Goal: Information Seeking & Learning: Learn about a topic

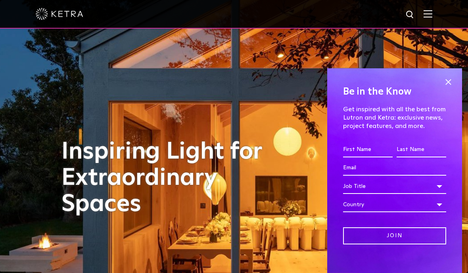
click at [425, 18] on span at bounding box center [428, 14] width 9 height 8
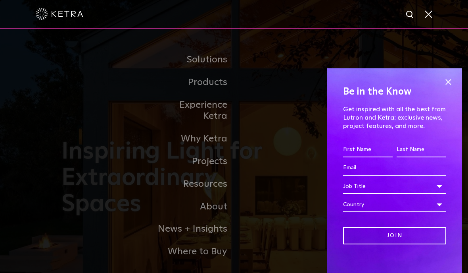
click at [448, 76] on span at bounding box center [448, 82] width 12 height 12
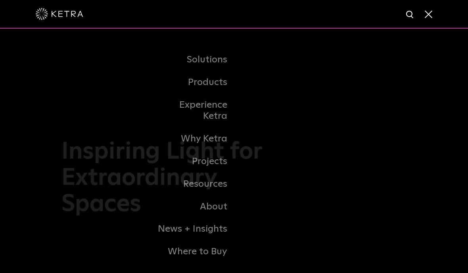
click at [212, 126] on link "Experience Ketra" at bounding box center [193, 111] width 81 height 34
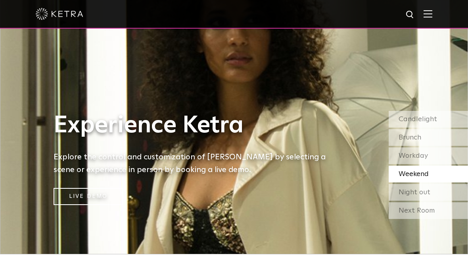
scroll to position [18, 0]
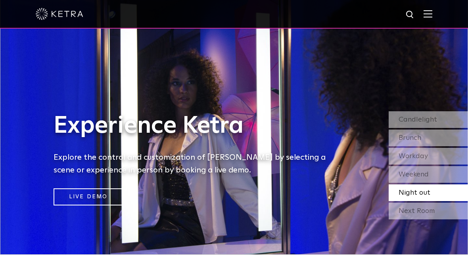
click at [429, 10] on img at bounding box center [428, 14] width 9 height 8
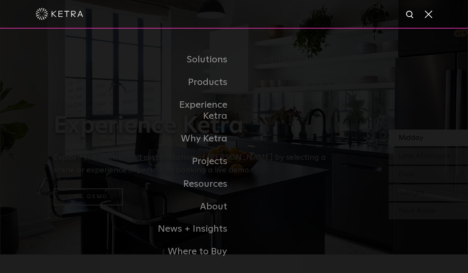
click at [217, 191] on link "Resources" at bounding box center [193, 184] width 81 height 23
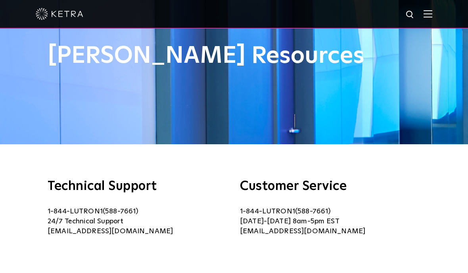
scroll to position [46, 0]
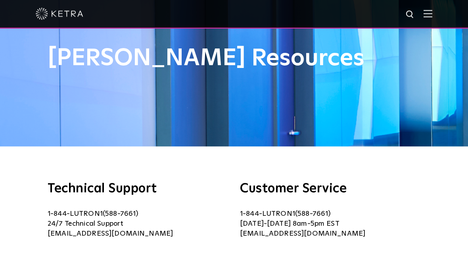
click at [430, 13] on img at bounding box center [428, 14] width 9 height 8
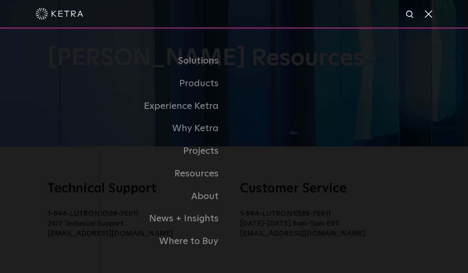
scroll to position [46, 0]
click at [208, 117] on link "Experience Ketra" at bounding box center [141, 106] width 187 height 23
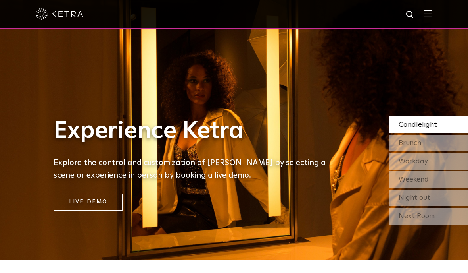
scroll to position [14, 0]
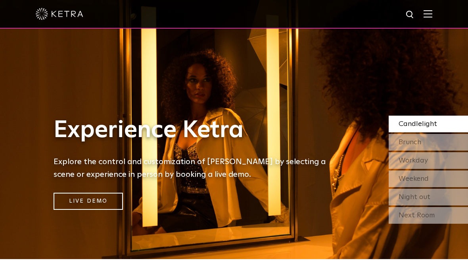
click at [103, 210] on link "Live Demo" at bounding box center [88, 200] width 69 height 17
